Goal: Task Accomplishment & Management: Use online tool/utility

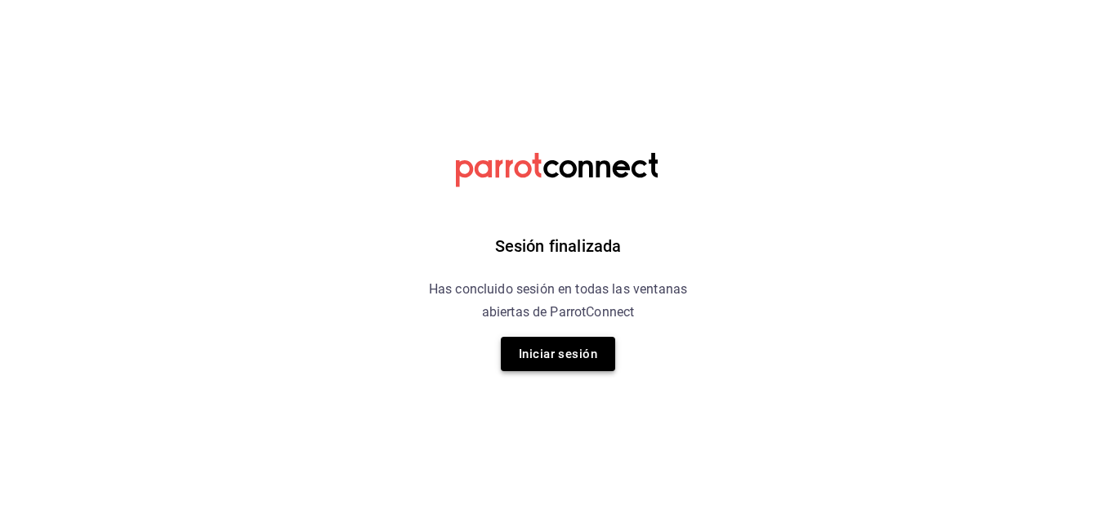
click at [544, 362] on button "Iniciar sesión" at bounding box center [558, 354] width 114 height 34
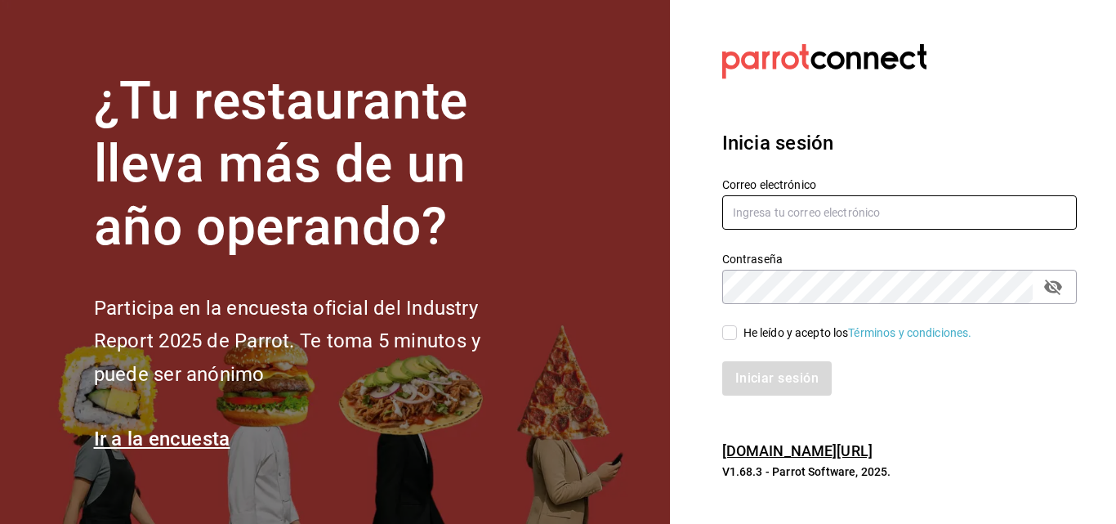
type input "Temakitamonterrey@multiuser.com"
click at [733, 334] on input "He leído y acepto los Términos y condiciones." at bounding box center [729, 332] width 15 height 15
checkbox input "true"
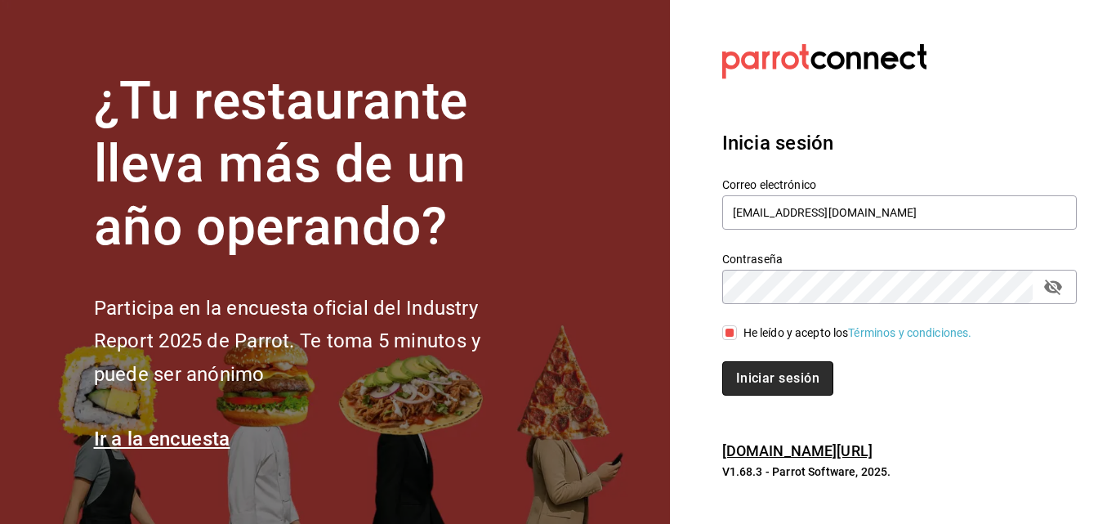
click at [744, 367] on button "Iniciar sesión" at bounding box center [777, 378] width 111 height 34
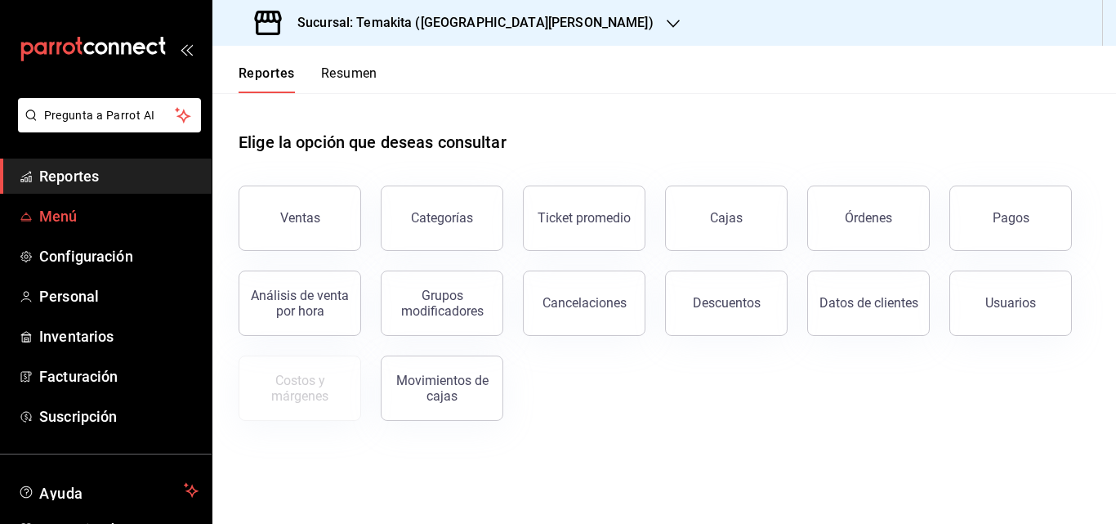
click at [50, 214] on span "Menú" at bounding box center [118, 216] width 159 height 22
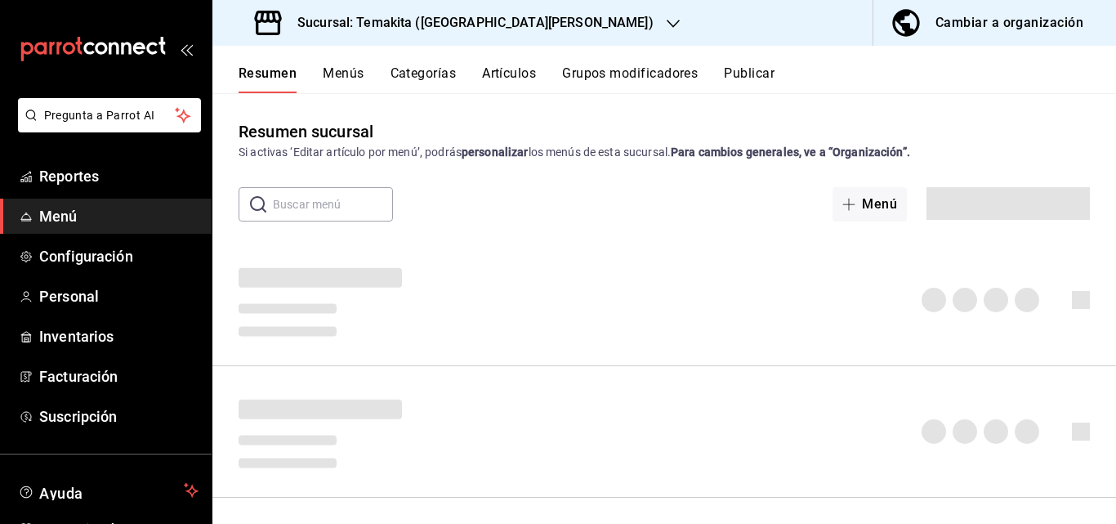
click at [1031, 18] on div "Cambiar a organización" at bounding box center [1010, 22] width 148 height 23
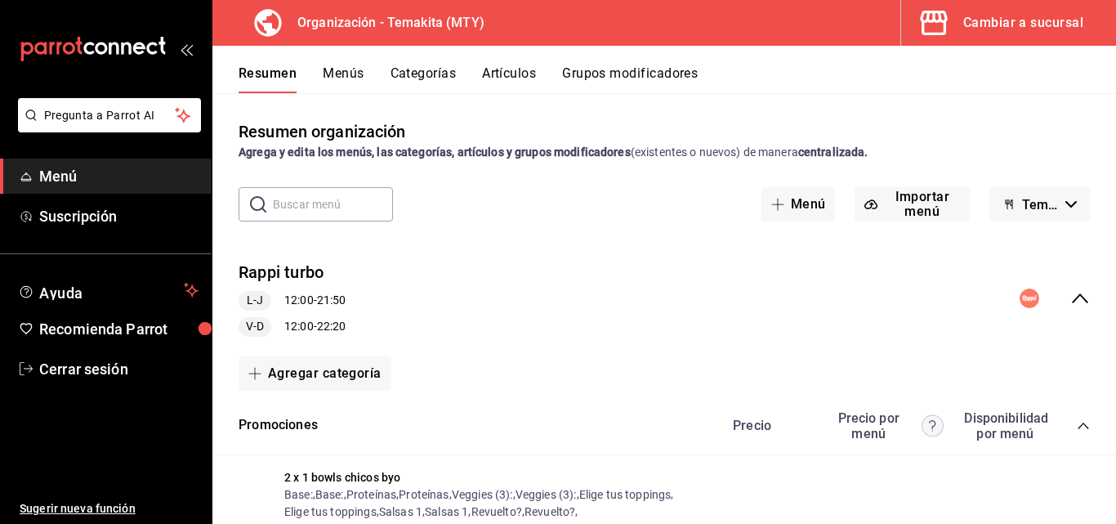
scroll to position [163, 0]
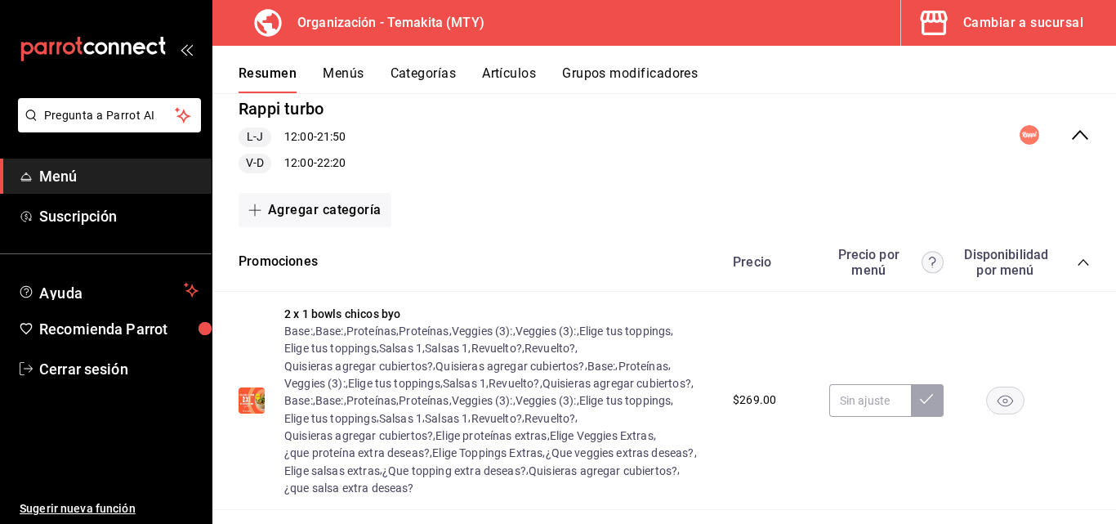
click at [1071, 135] on icon "collapse-menu-row" at bounding box center [1081, 135] width 20 height 20
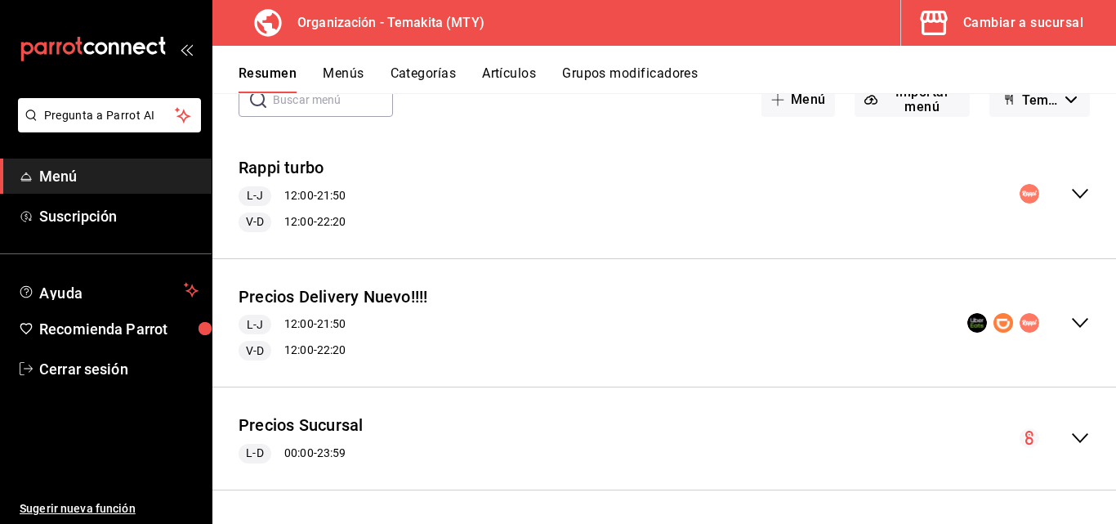
scroll to position [105, 0]
click at [1071, 437] on icon "collapse-menu-row" at bounding box center [1081, 438] width 20 height 20
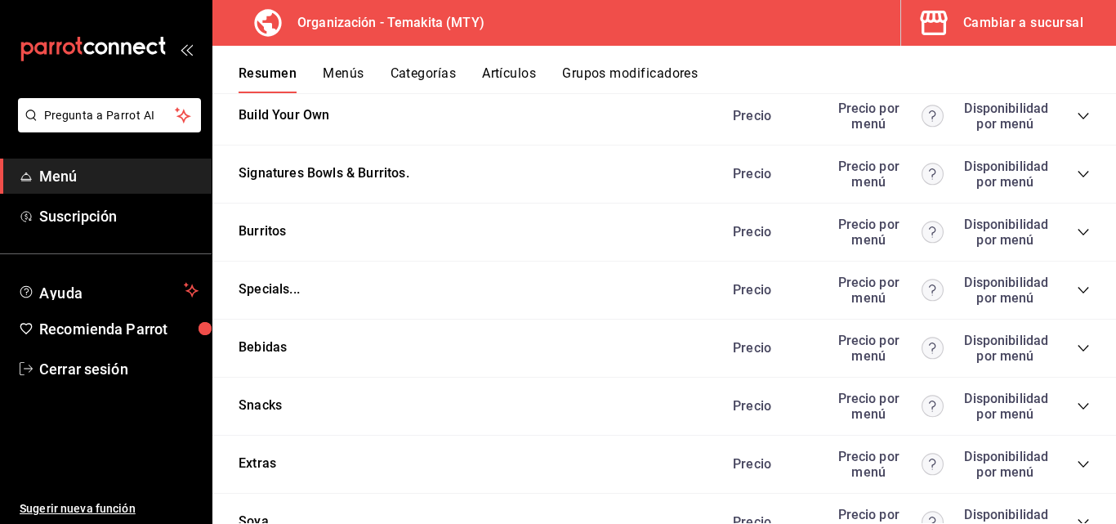
scroll to position [1961, 0]
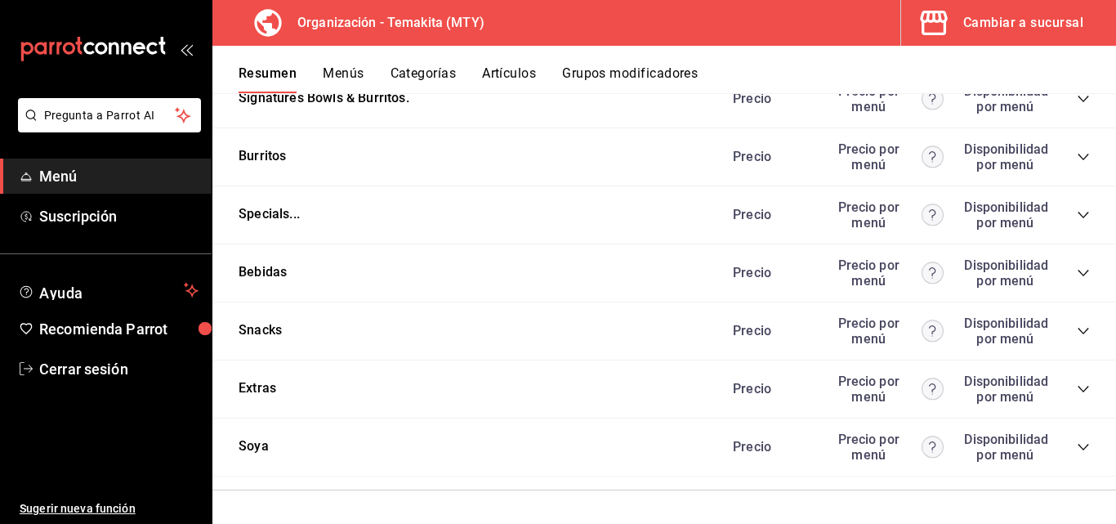
click at [1077, 278] on icon "collapse-category-row" at bounding box center [1083, 272] width 13 height 13
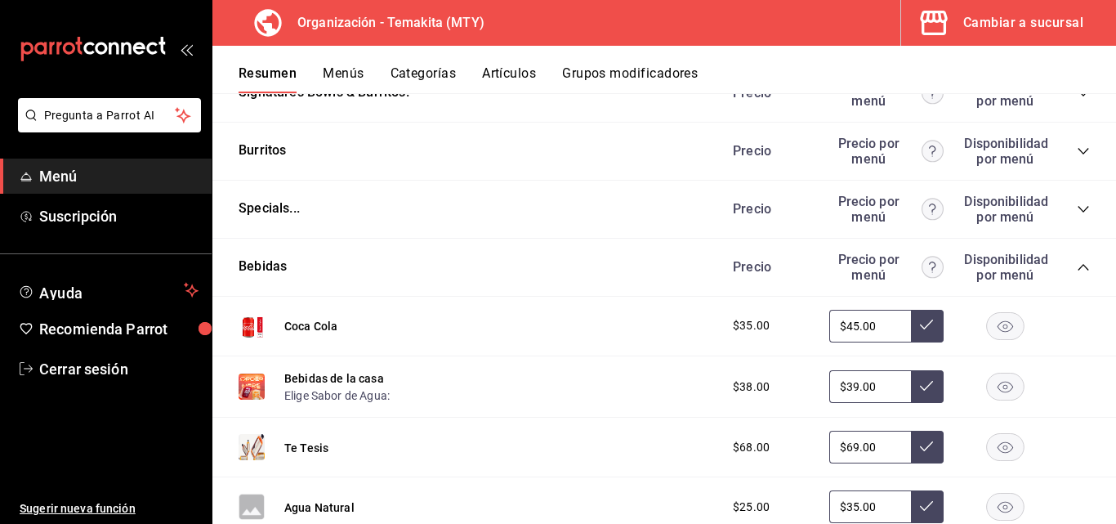
scroll to position [2287, 0]
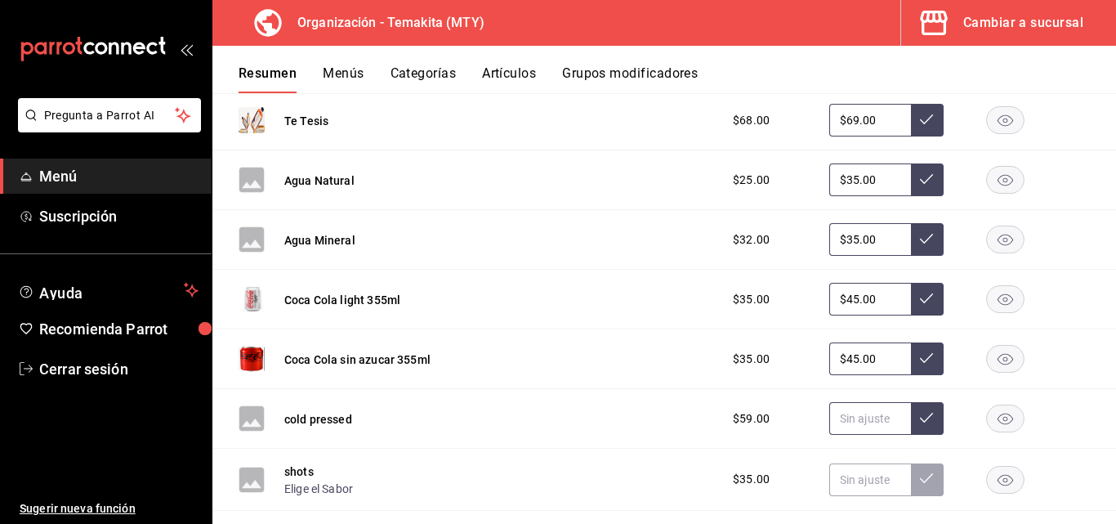
click at [845, 427] on input "text" at bounding box center [870, 418] width 82 height 33
type input "$59.00"
click at [862, 486] on input "text" at bounding box center [870, 479] width 82 height 33
type input "$35.00"
click at [924, 472] on button at bounding box center [927, 479] width 33 height 33
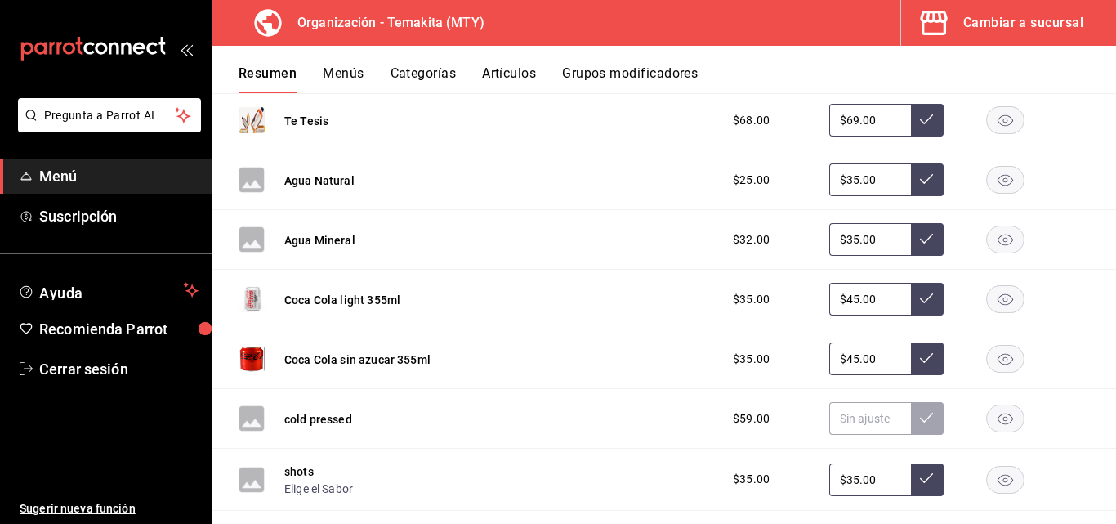
click at [912, 477] on button at bounding box center [927, 479] width 33 height 33
click at [850, 428] on input "text" at bounding box center [870, 418] width 82 height 33
type input "$59.00"
drag, startPoint x: 908, startPoint y: 430, endPoint x: 915, endPoint y: 326, distance: 104.0
click at [911, 428] on button at bounding box center [927, 418] width 33 height 33
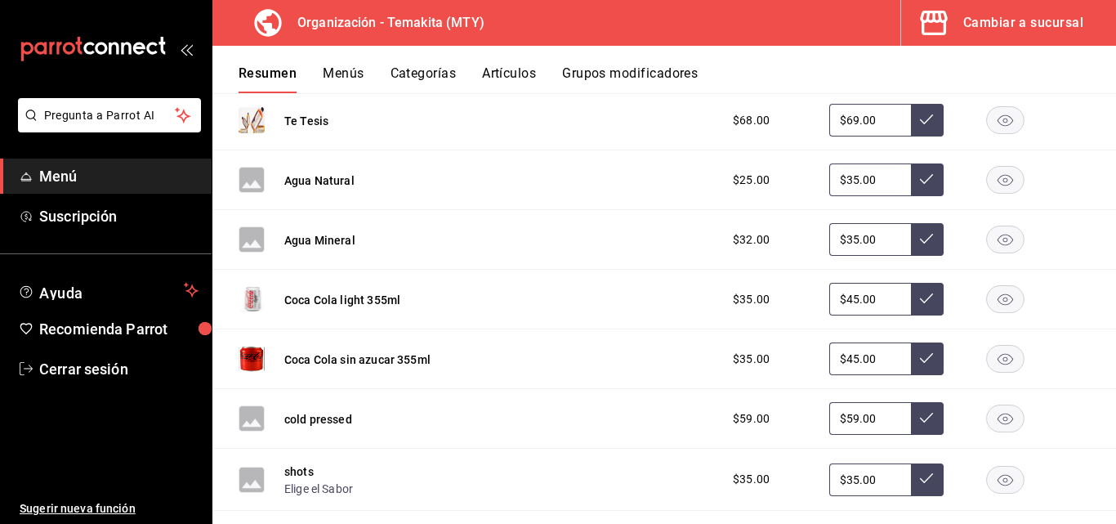
click at [348, 71] on button "Menús" at bounding box center [343, 79] width 41 height 28
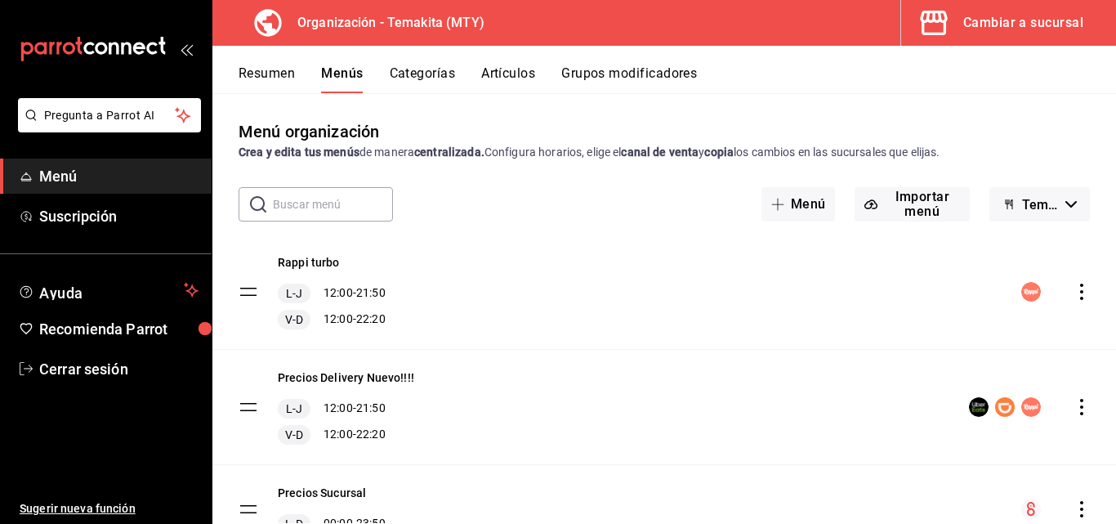
scroll to position [77, 0]
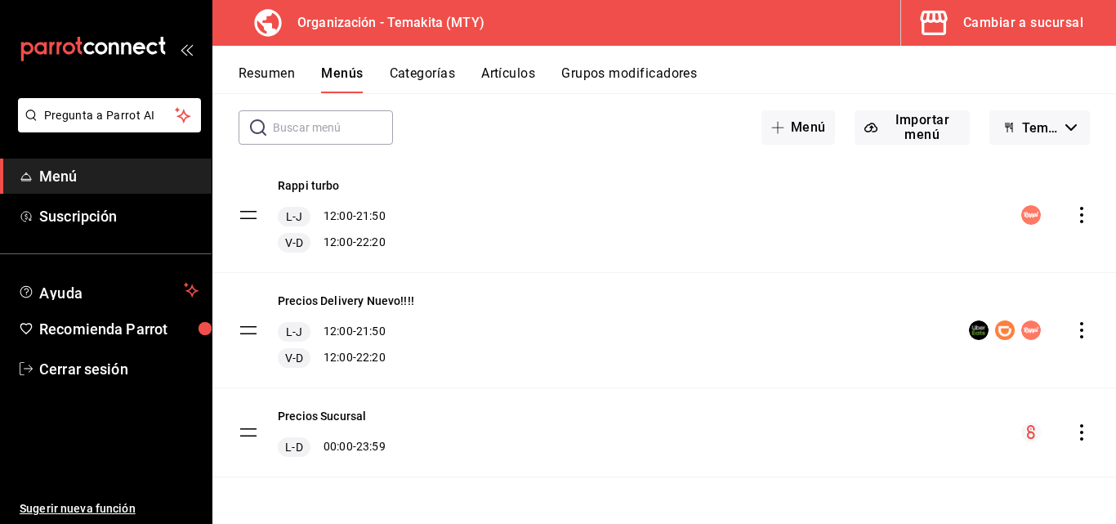
drag, startPoint x: 1071, startPoint y: 432, endPoint x: 1057, endPoint y: 433, distance: 13.9
click at [1080, 433] on icon "actions" at bounding box center [1081, 432] width 3 height 16
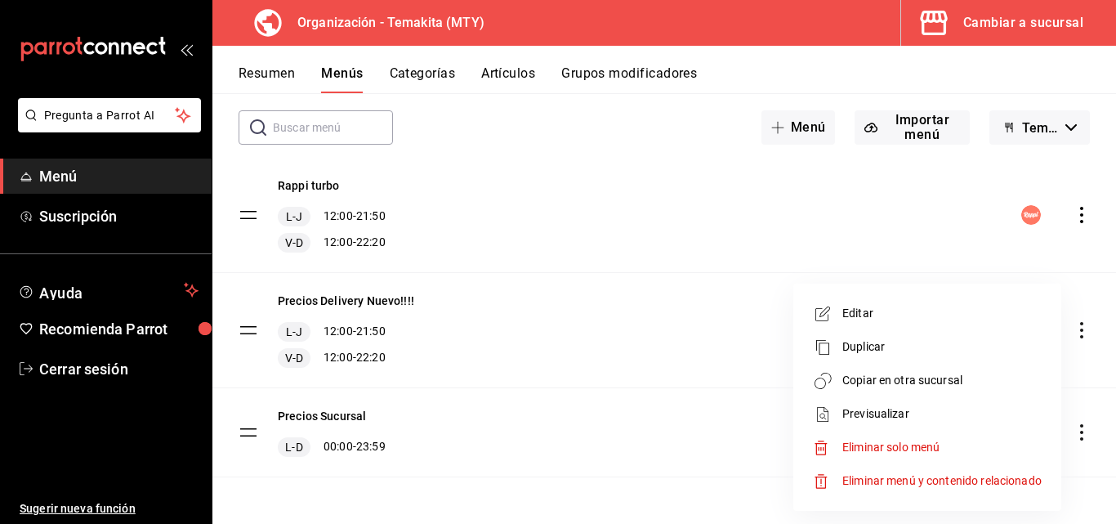
click at [852, 377] on span "Copiar en otra sucursal" at bounding box center [942, 380] width 199 height 17
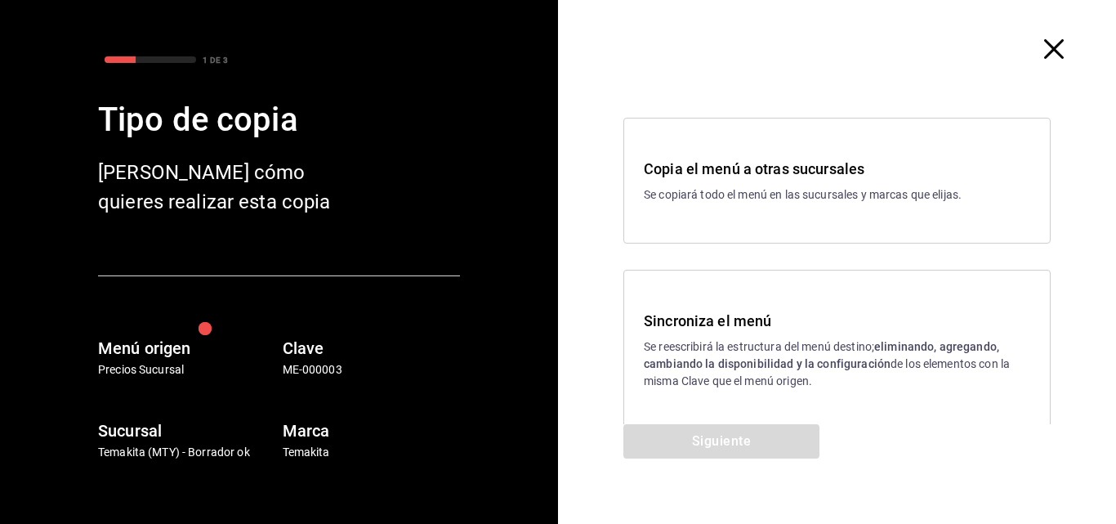
click at [693, 335] on div "Sincroniza el menú Se reescribirá la estructura del menú destino; eliminando, a…" at bounding box center [837, 350] width 387 height 80
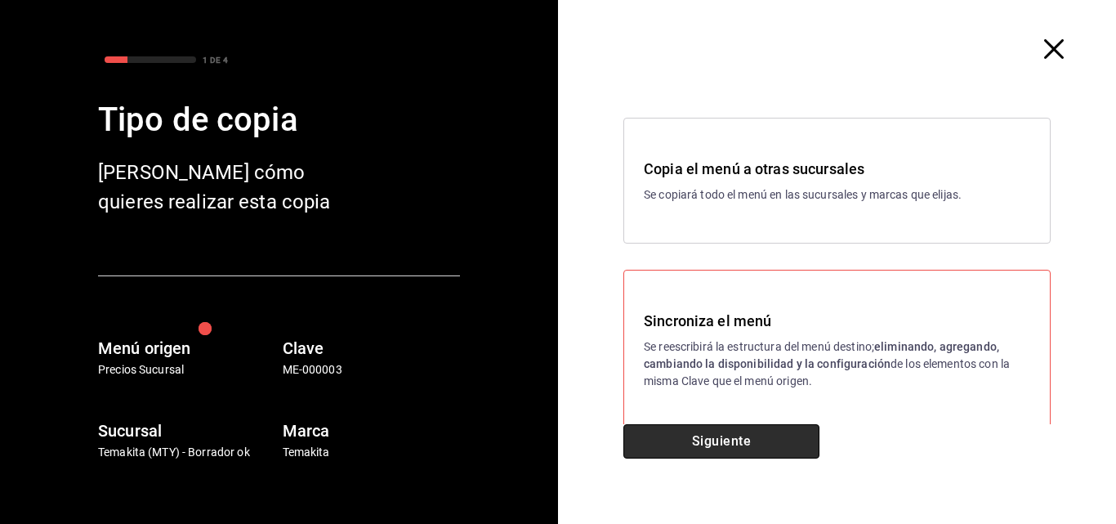
click at [732, 448] on button "Siguiente" at bounding box center [722, 441] width 196 height 34
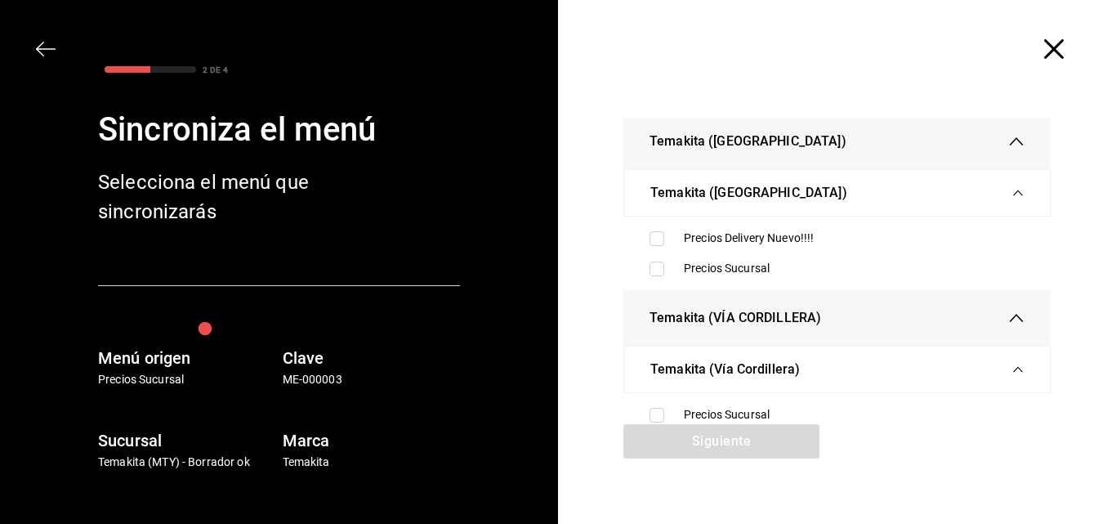
scroll to position [654, 0]
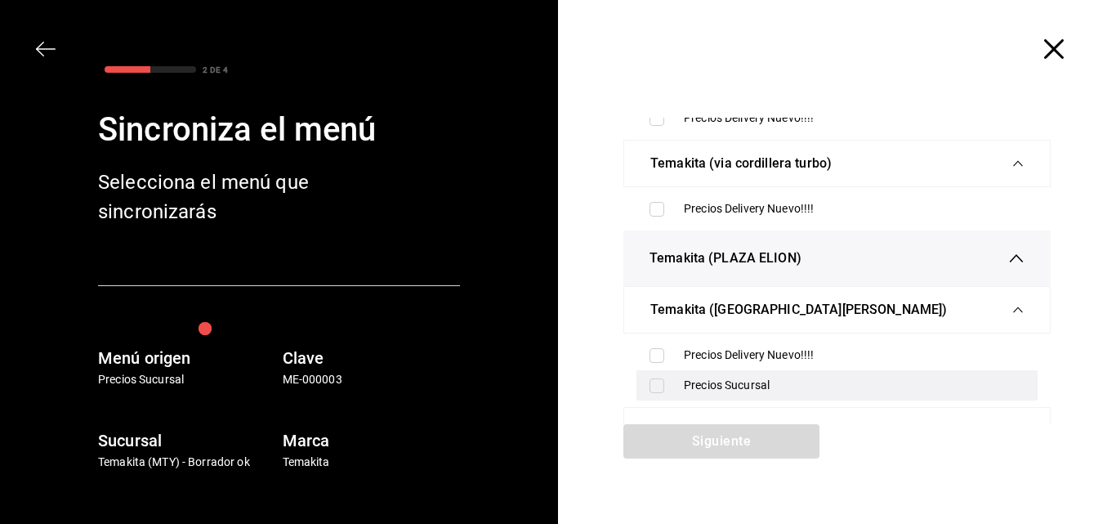
click at [658, 380] on input "checkbox" at bounding box center [657, 385] width 15 height 15
checkbox input "true"
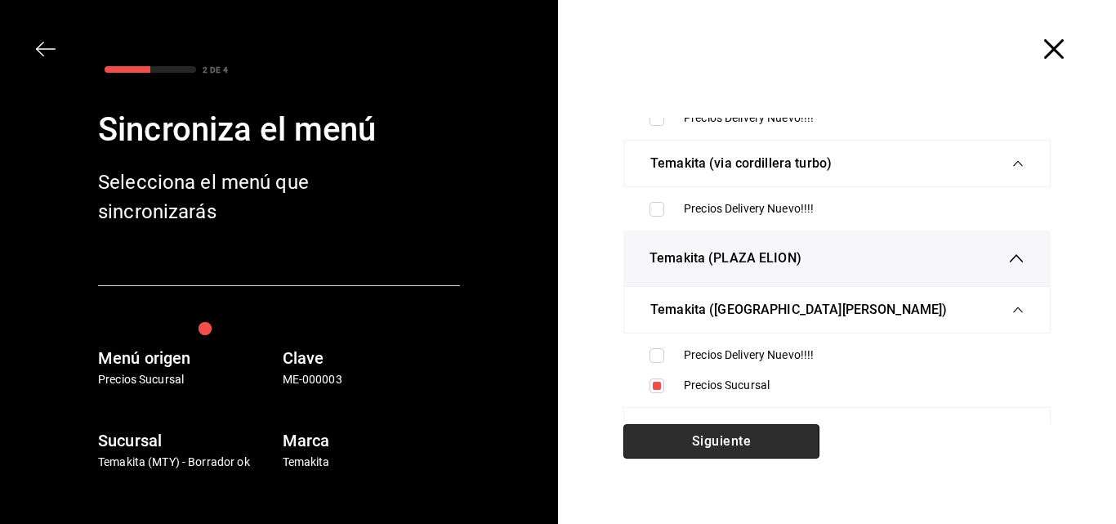
click at [704, 438] on button "Siguiente" at bounding box center [722, 441] width 196 height 34
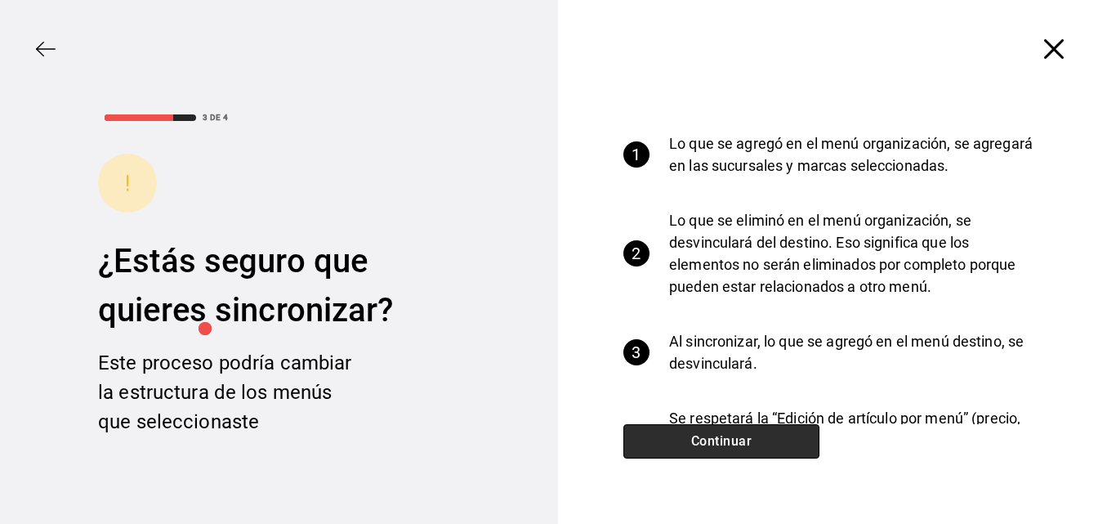
click at [686, 440] on button "Continuar" at bounding box center [722, 441] width 196 height 34
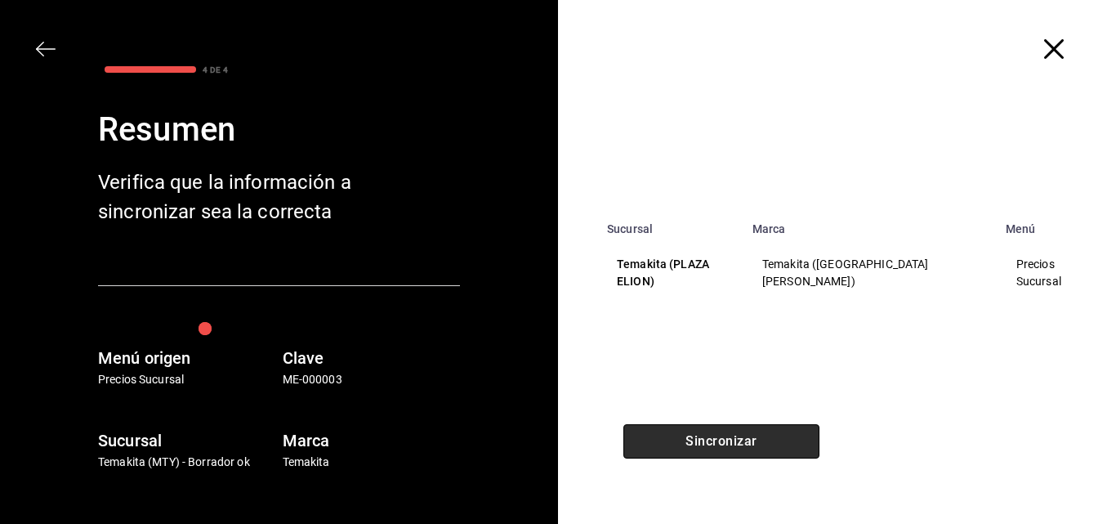
click at [686, 438] on button "Sincronizar" at bounding box center [722, 441] width 196 height 34
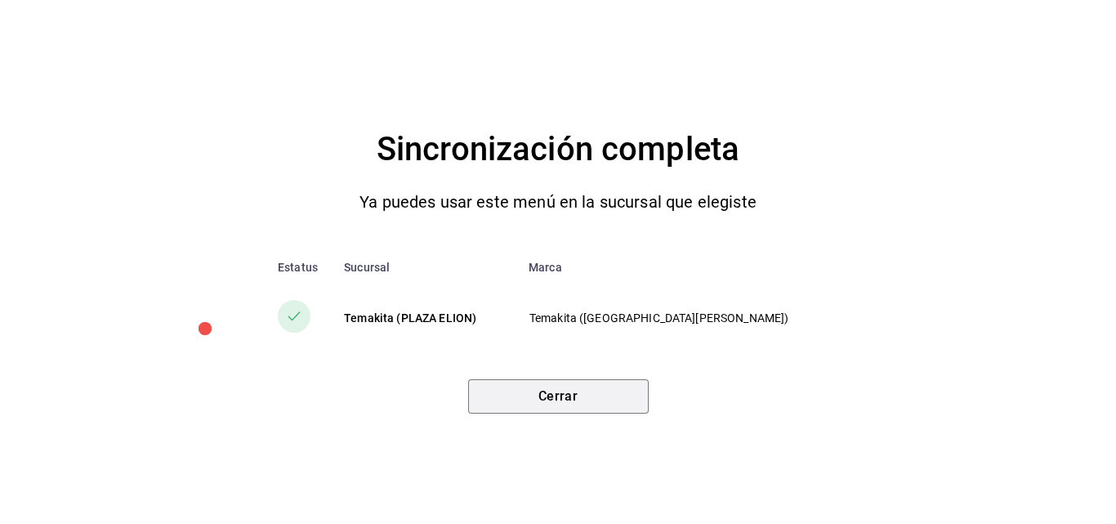
click at [602, 398] on button "Cerrar" at bounding box center [558, 396] width 181 height 34
